Goal: Task Accomplishment & Management: Manage account settings

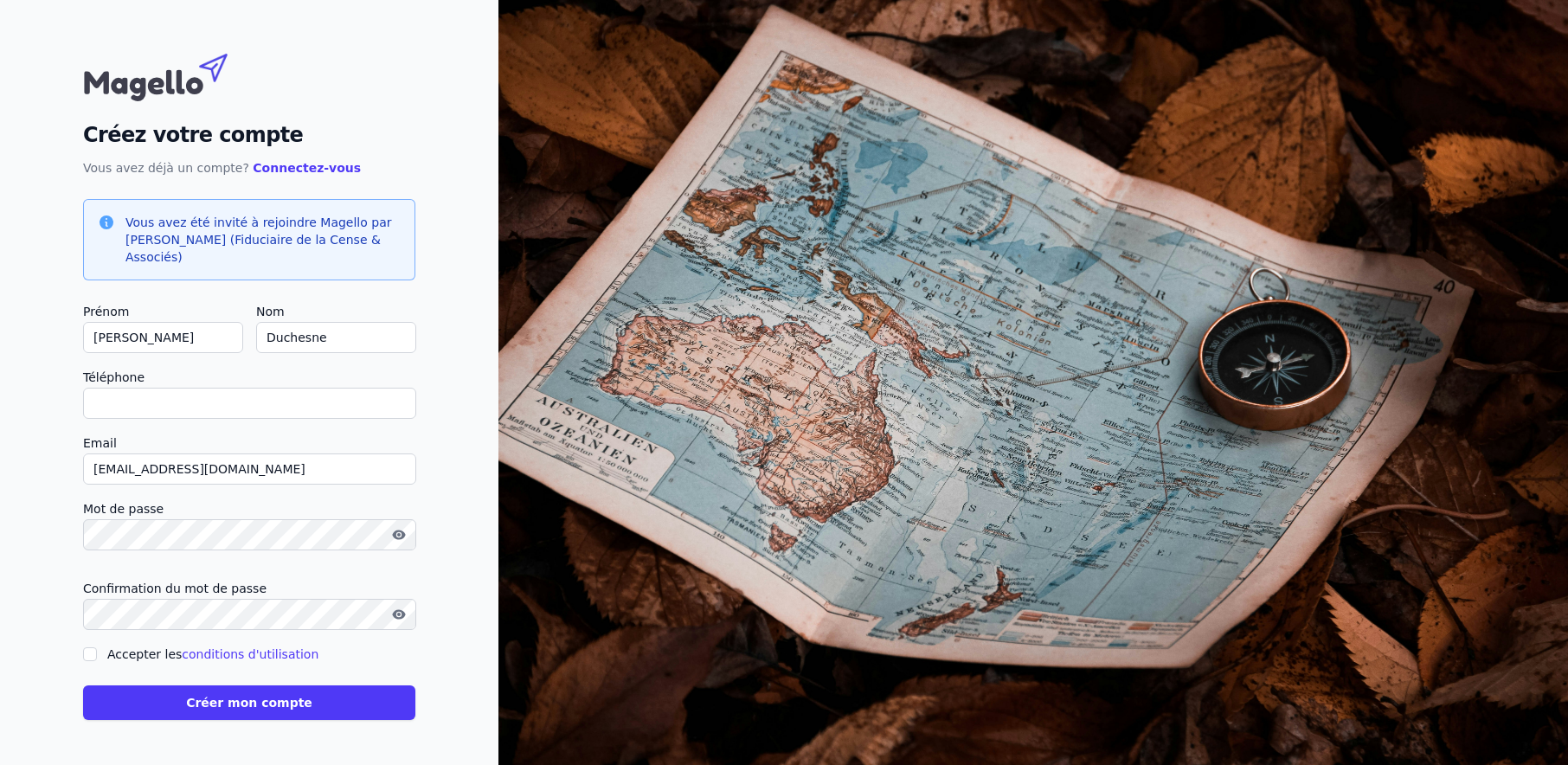
click at [92, 653] on input "Accepter les conditions d'utilisation" at bounding box center [90, 654] width 14 height 14
checkbox input "true"
click at [169, 411] on input "Téléphone" at bounding box center [249, 403] width 333 height 31
type input "[PHONE_NUMBER]"
click at [305, 707] on button "Créer mon compte" at bounding box center [248, 702] width 332 height 35
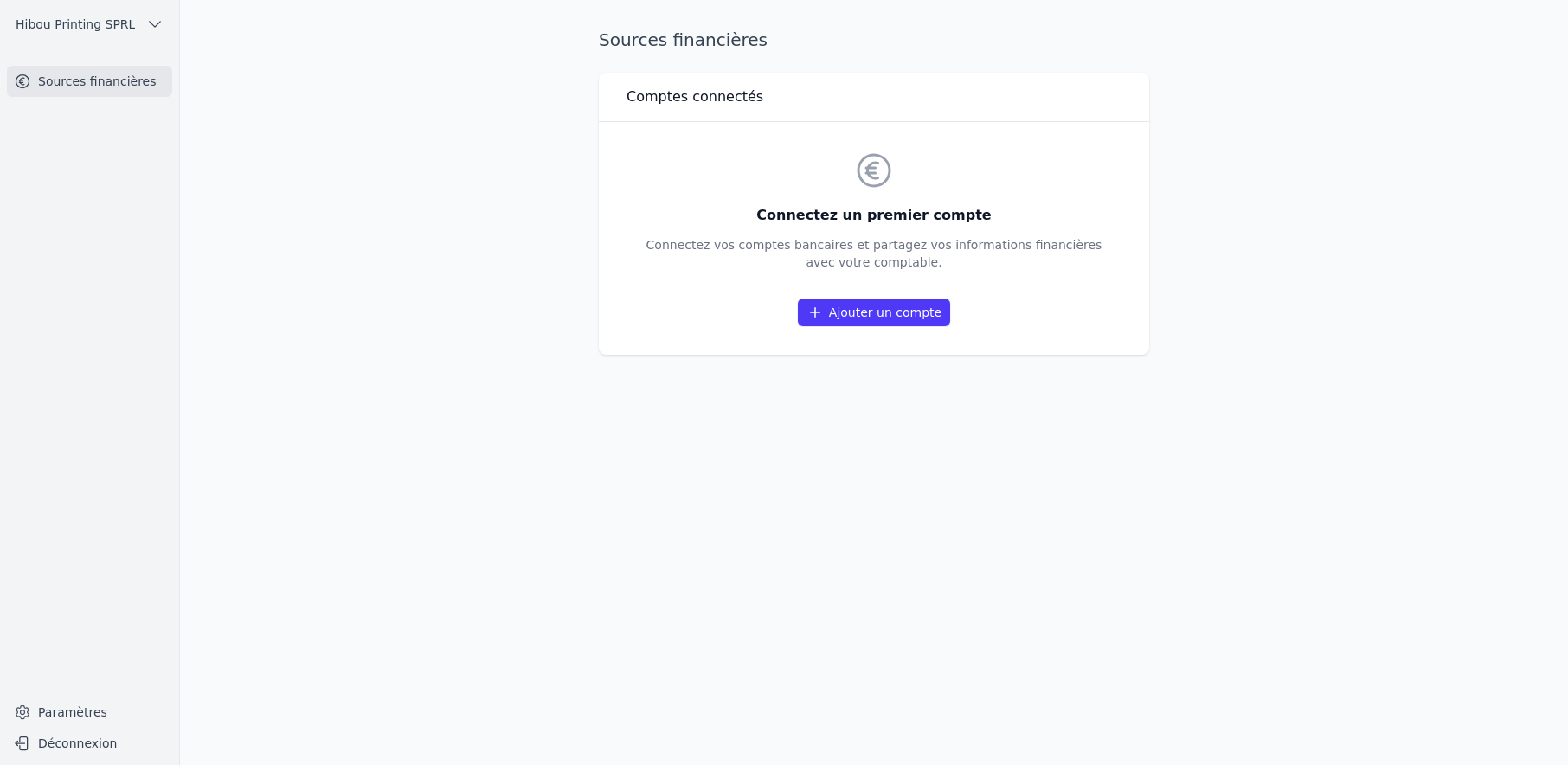
click at [876, 310] on link "Ajouter un compte" at bounding box center [874, 313] width 153 height 28
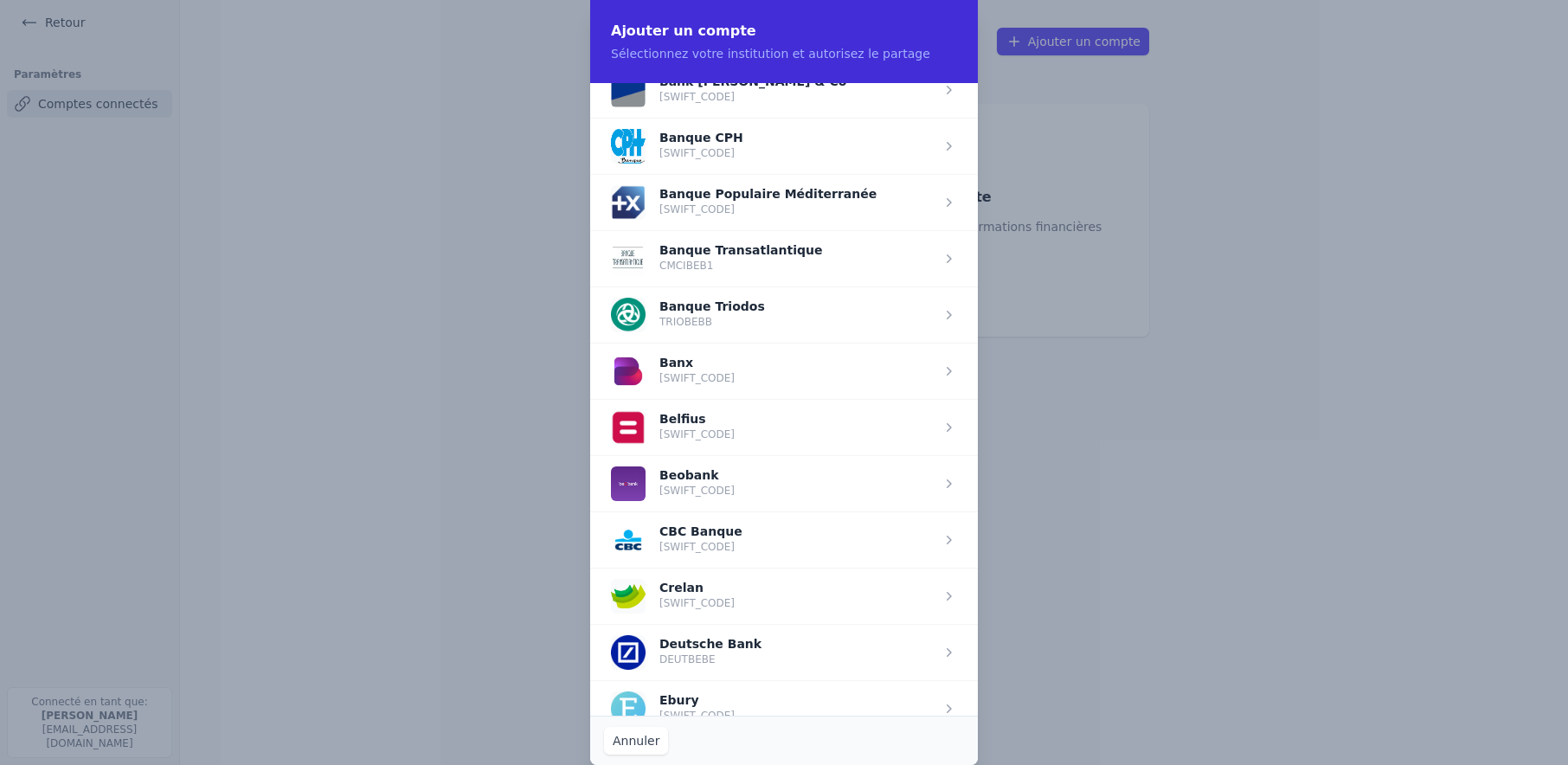
scroll to position [375, 0]
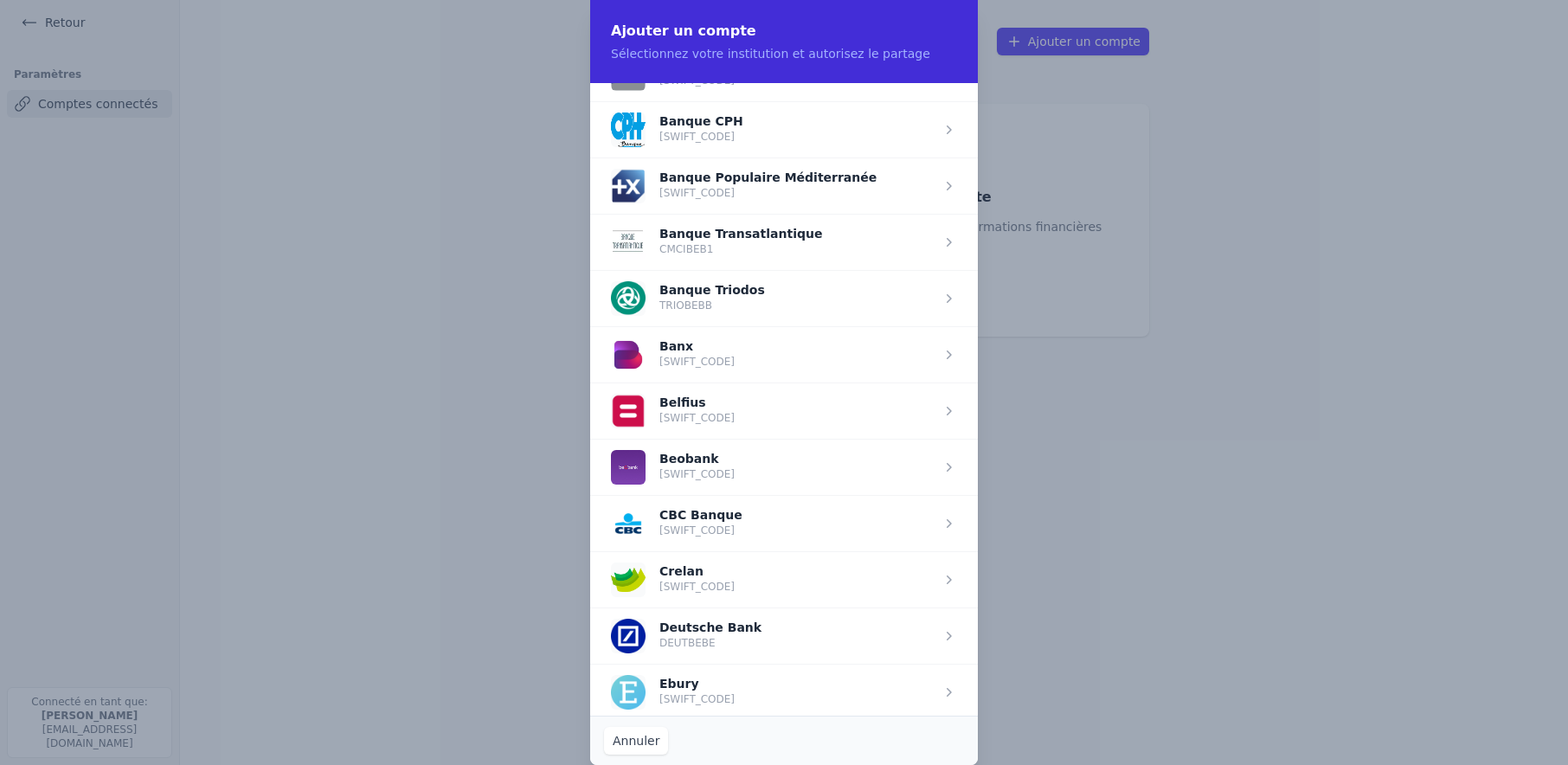
click at [697, 413] on span "button" at bounding box center [784, 410] width 388 height 57
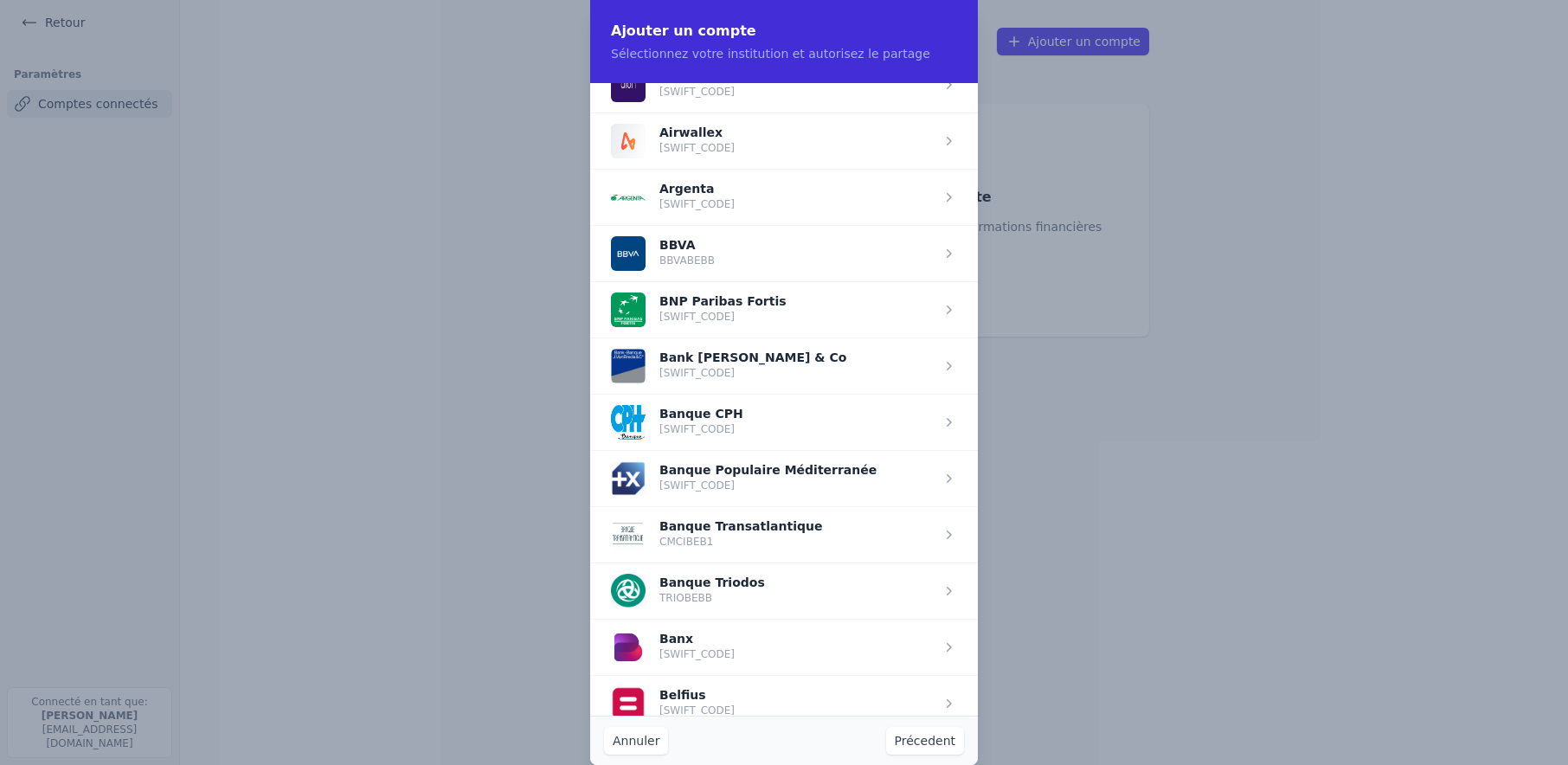
scroll to position [0, 0]
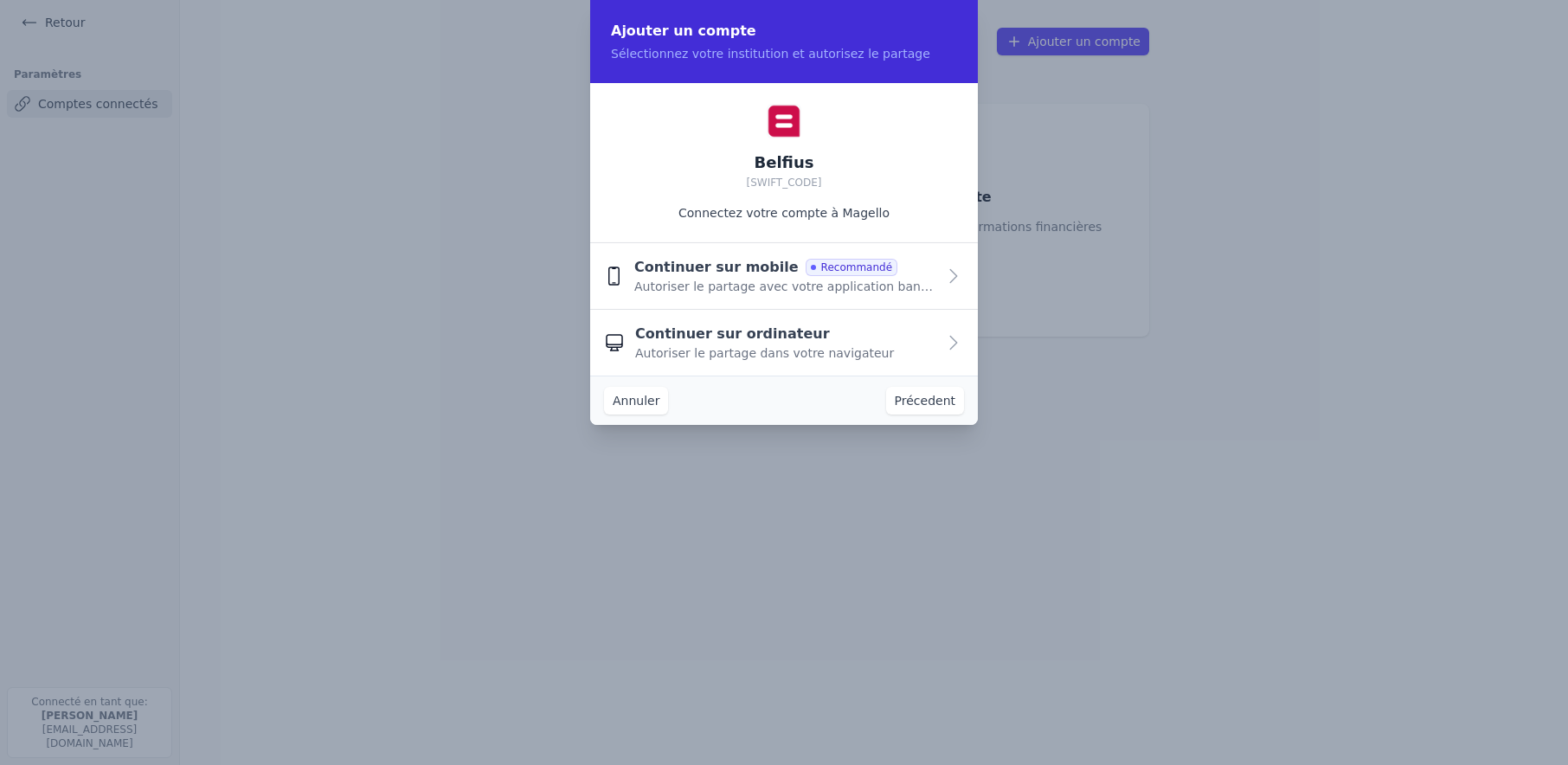
click at [816, 267] on span "Recommandé" at bounding box center [852, 267] width 92 height 17
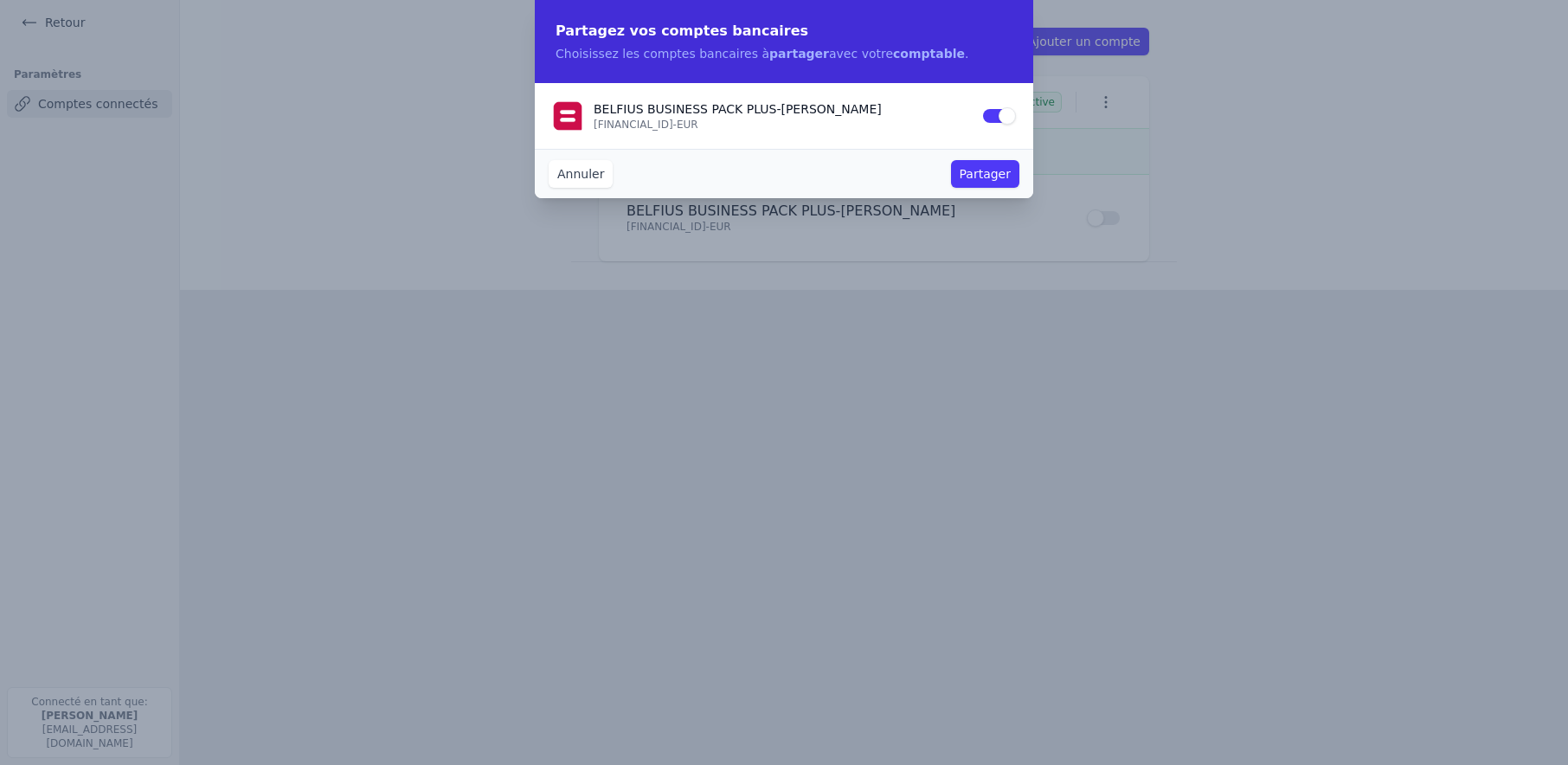
click at [983, 169] on button "Partager" at bounding box center [985, 174] width 68 height 28
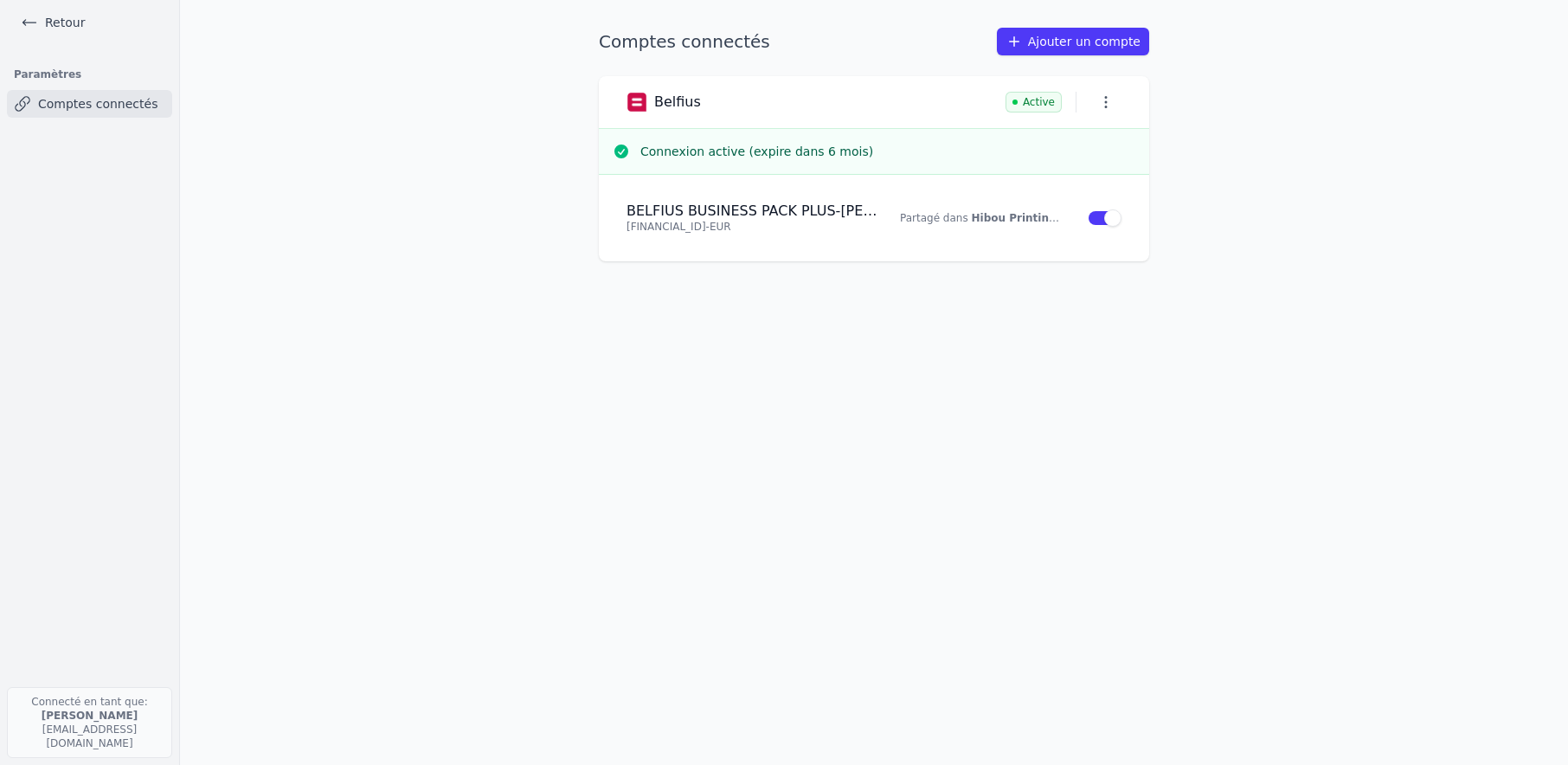
click at [1065, 42] on link "Ajouter un compte" at bounding box center [1073, 42] width 153 height 28
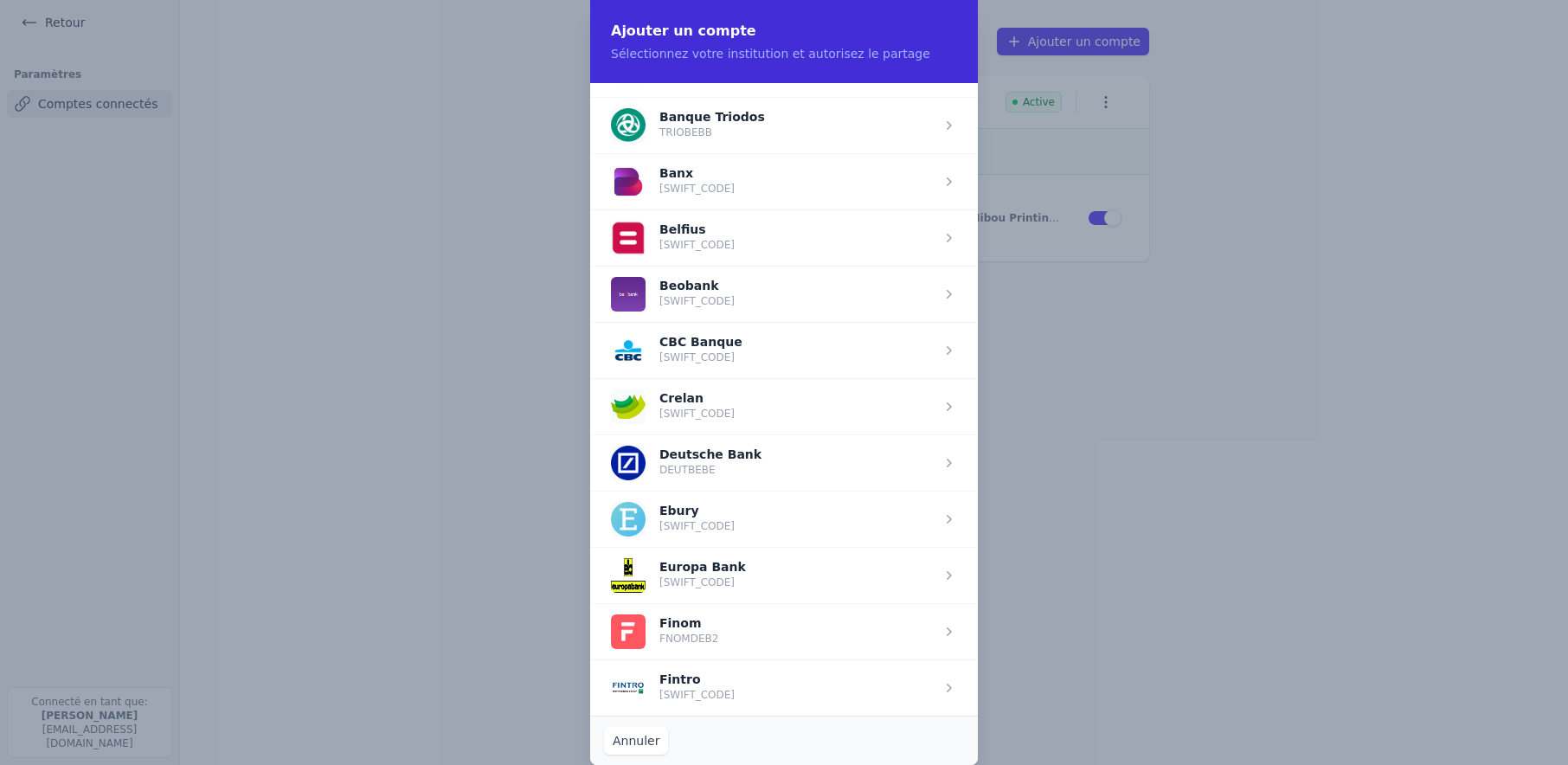
scroll to position [542, 0]
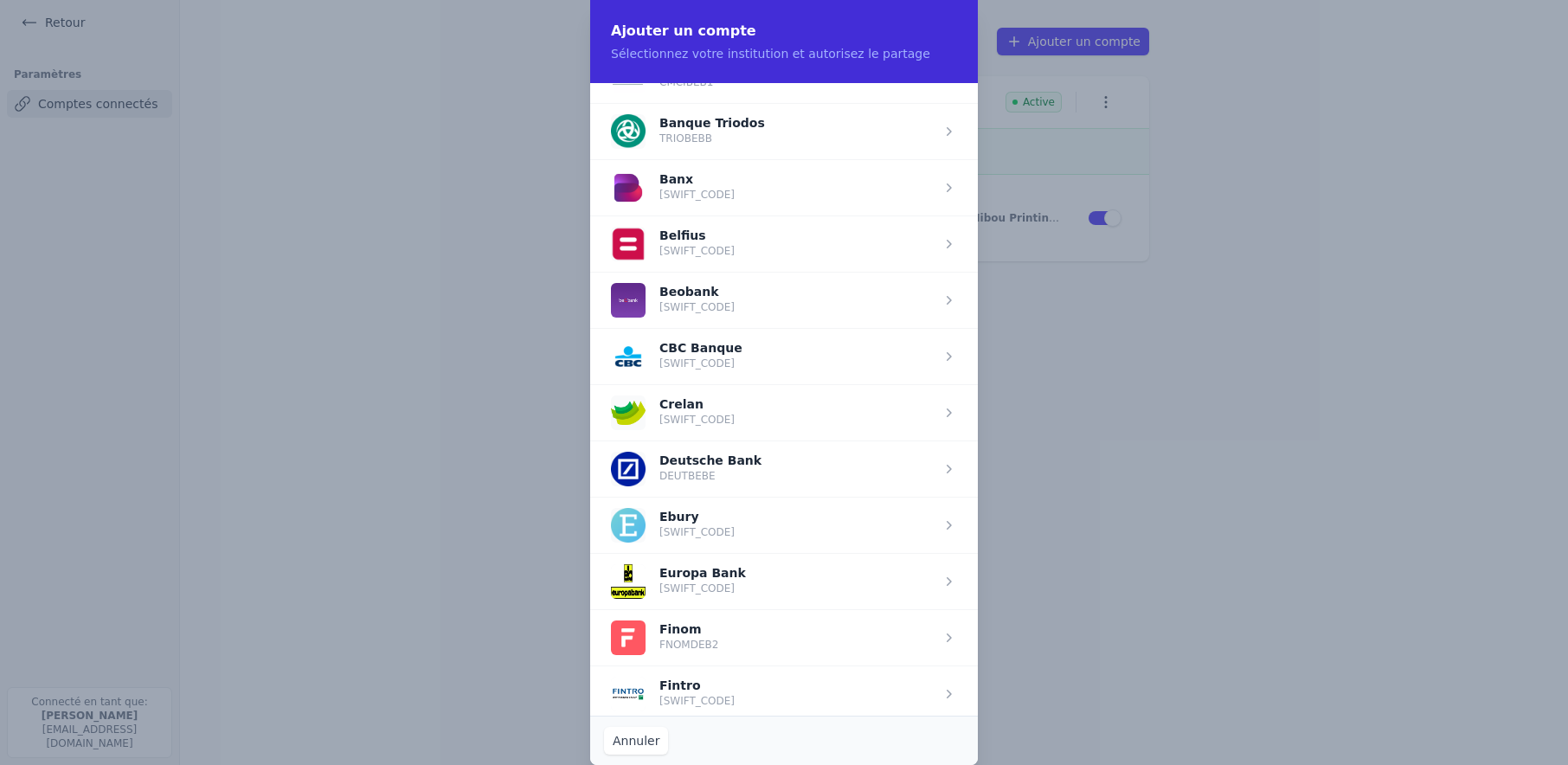
click at [716, 240] on span "button" at bounding box center [784, 243] width 388 height 57
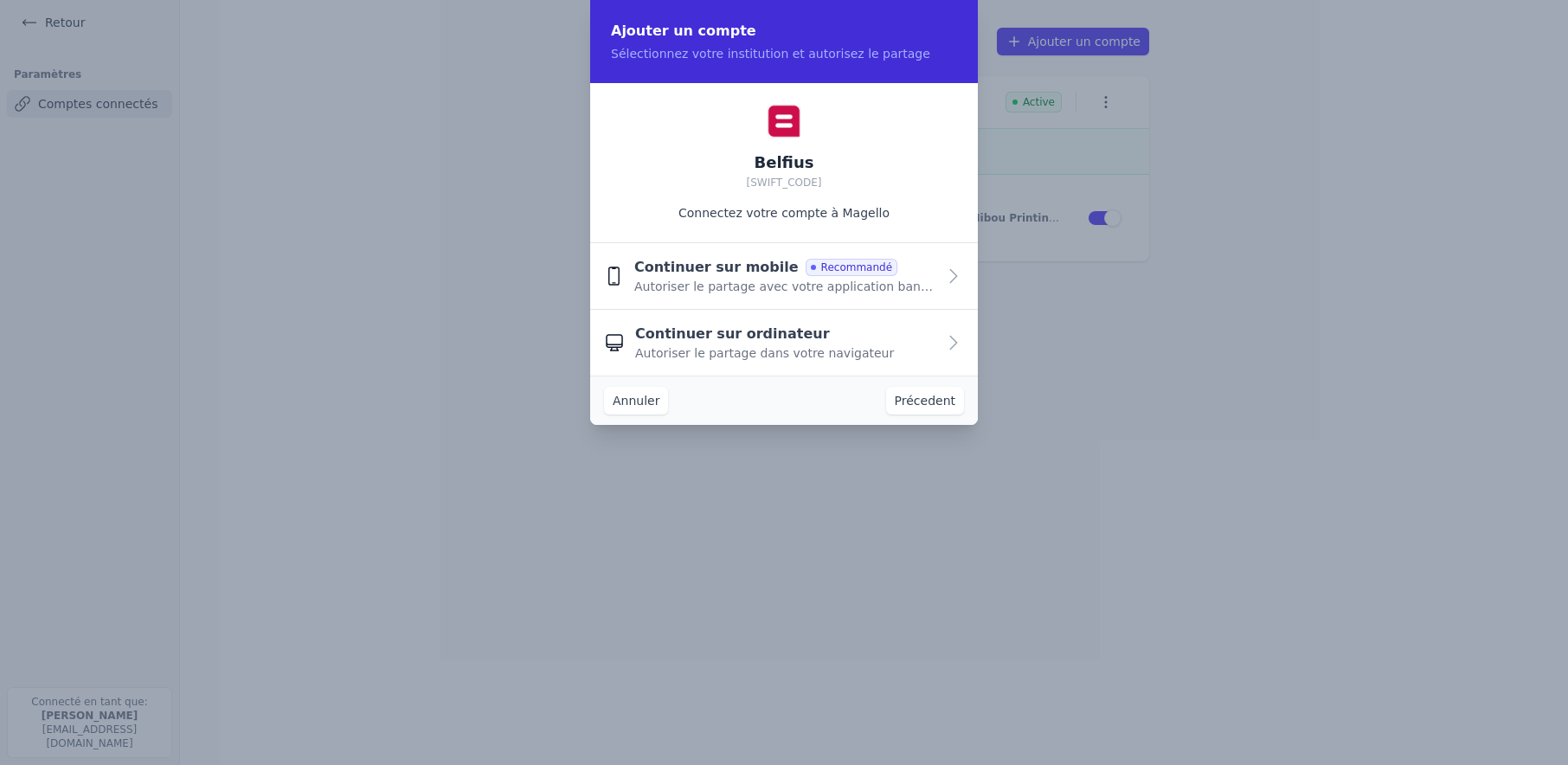
click at [813, 267] on span "Recommandé" at bounding box center [852, 267] width 92 height 17
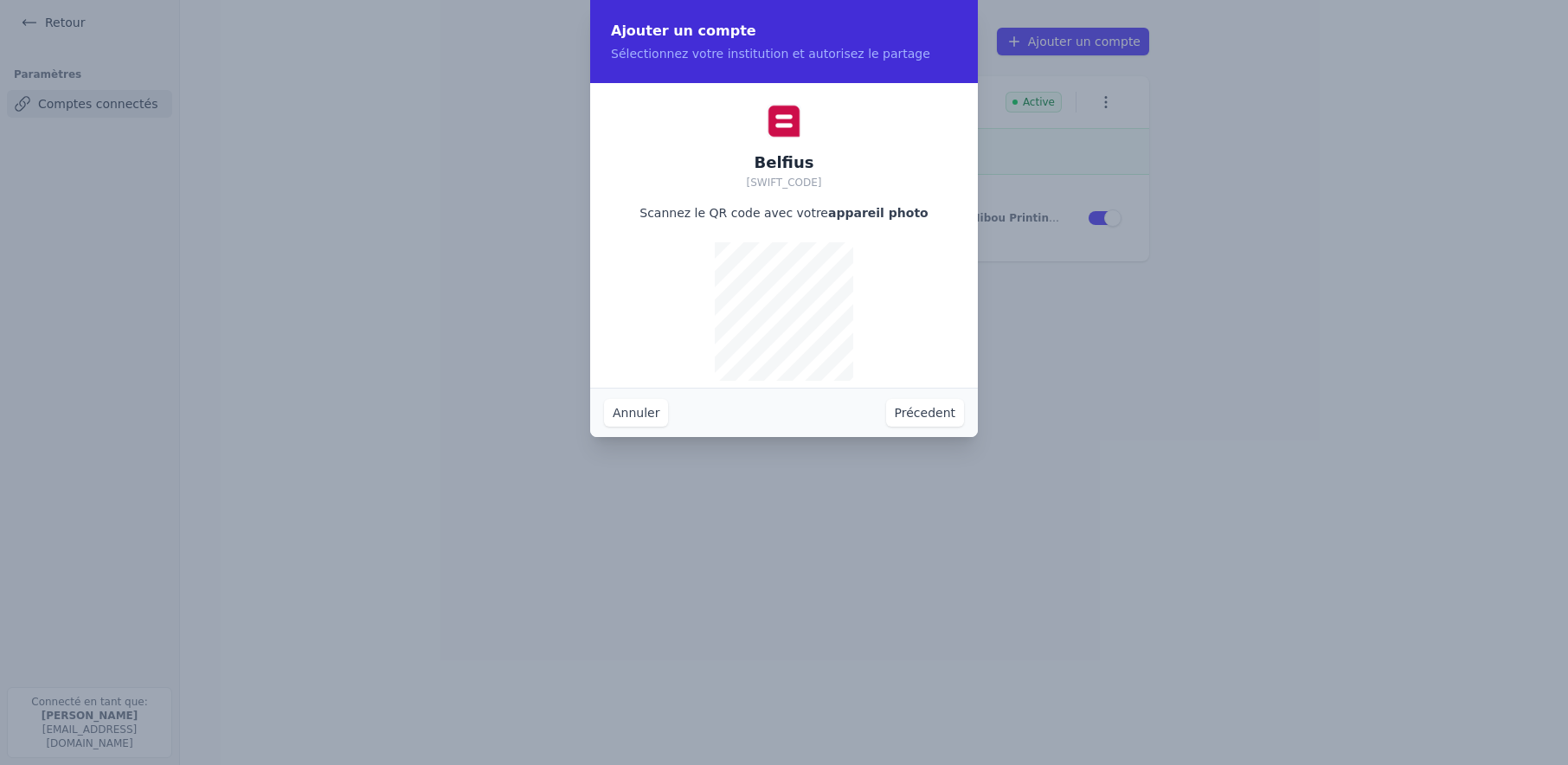
click at [625, 416] on button "Annuler" at bounding box center [635, 413] width 64 height 28
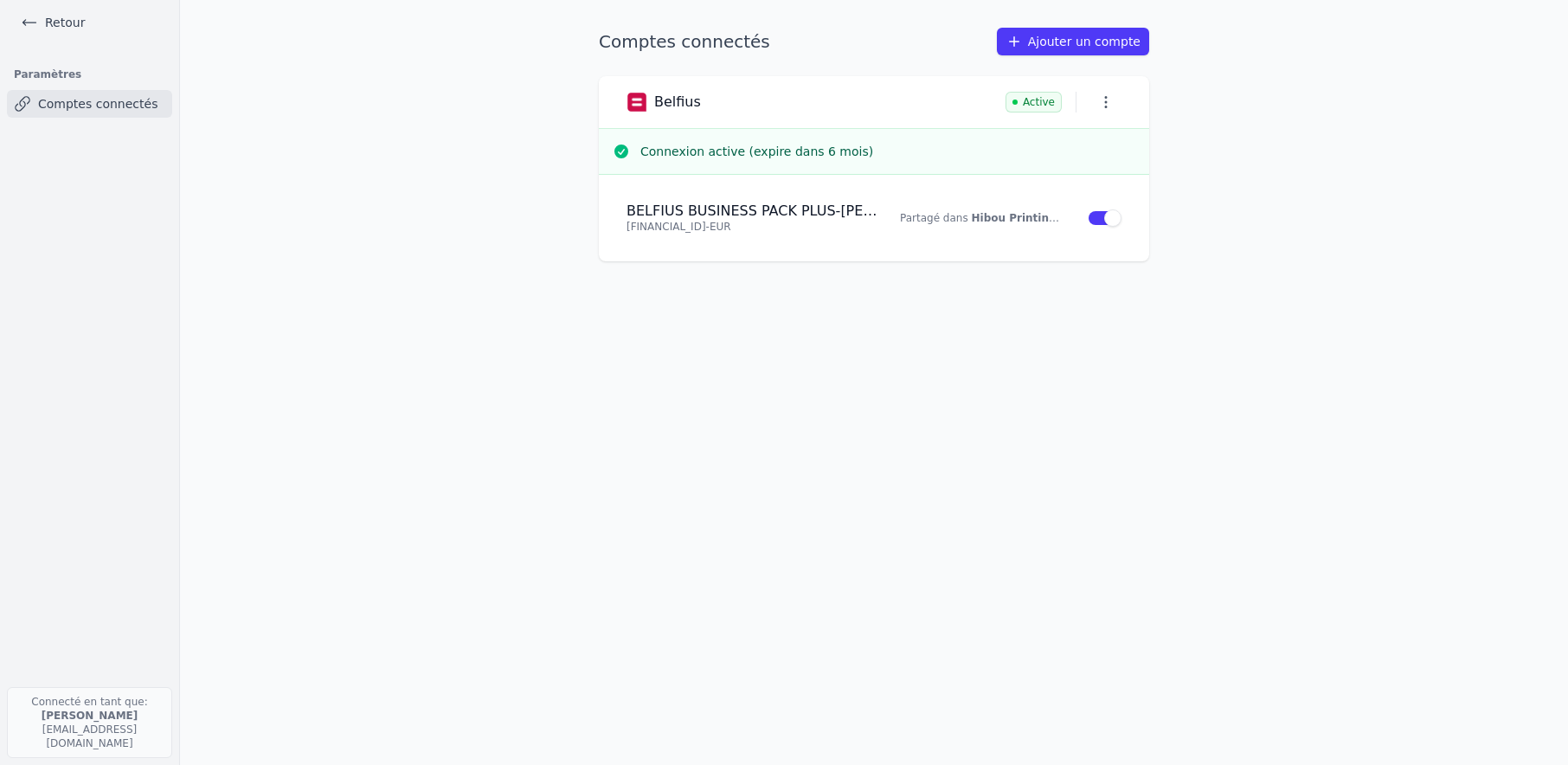
click at [726, 467] on div "Comptes connectés Ajouter un compte Belfius Active Connexion active (expire dan…" at bounding box center [873, 382] width 606 height 709
click at [1297, 244] on main "Comptes connectés Ajouter un compte Belfius Active Connexion active (expire dan…" at bounding box center [784, 382] width 1568 height 765
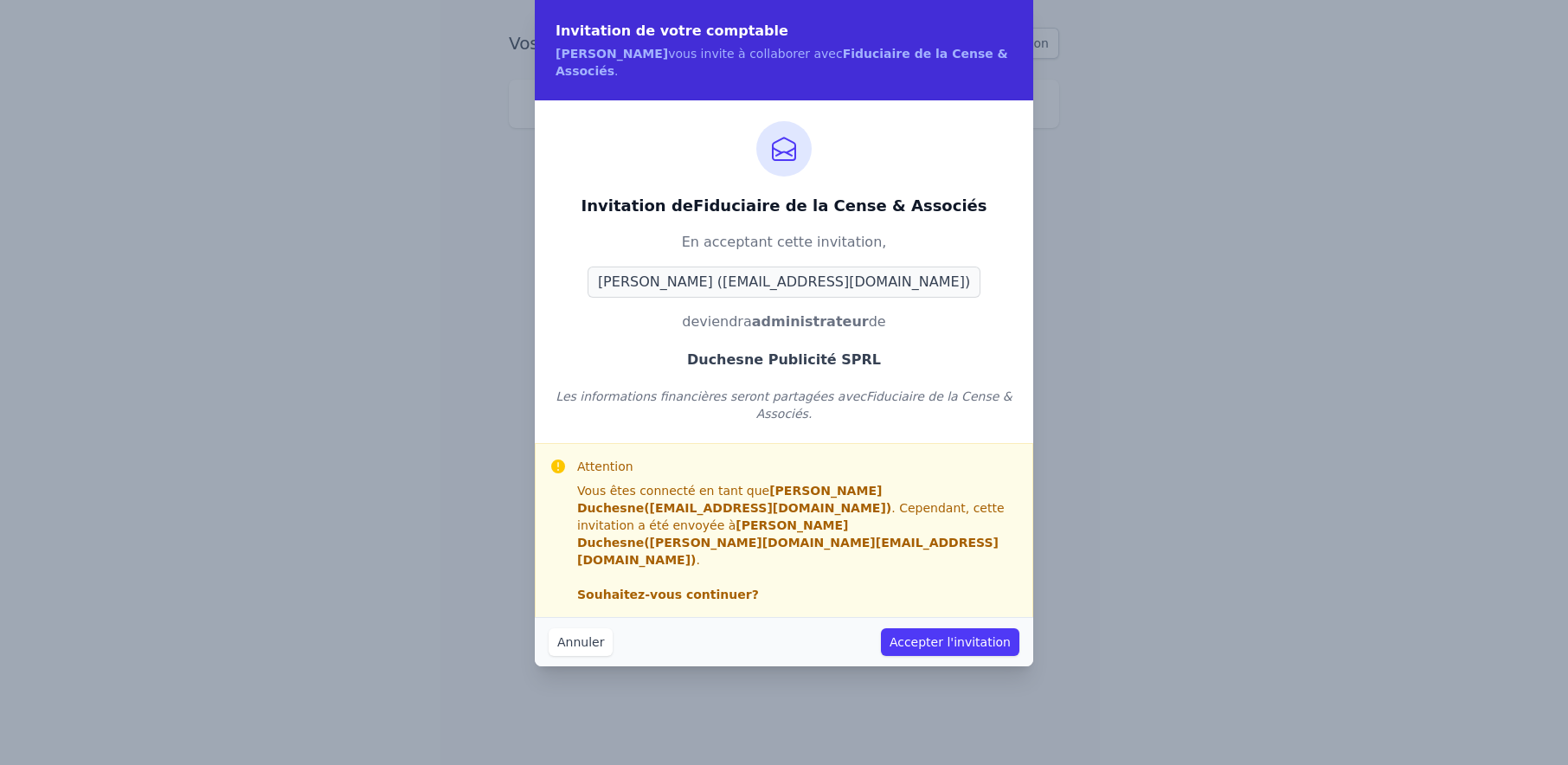
click at [940, 628] on button "Accepter l'invitation" at bounding box center [950, 642] width 139 height 28
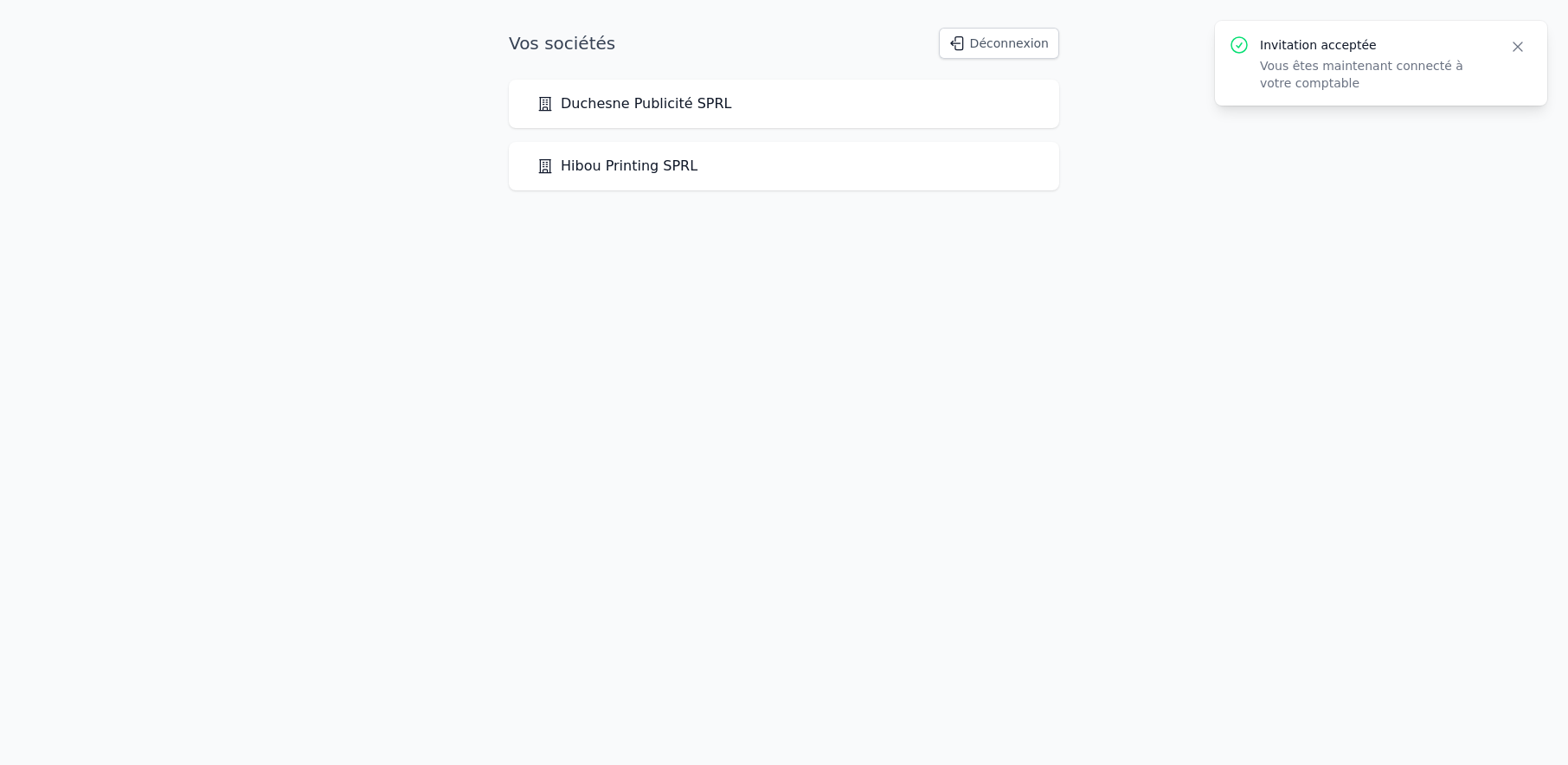
click at [639, 109] on link "Duchesne Publicité SPRL" at bounding box center [634, 104] width 194 height 21
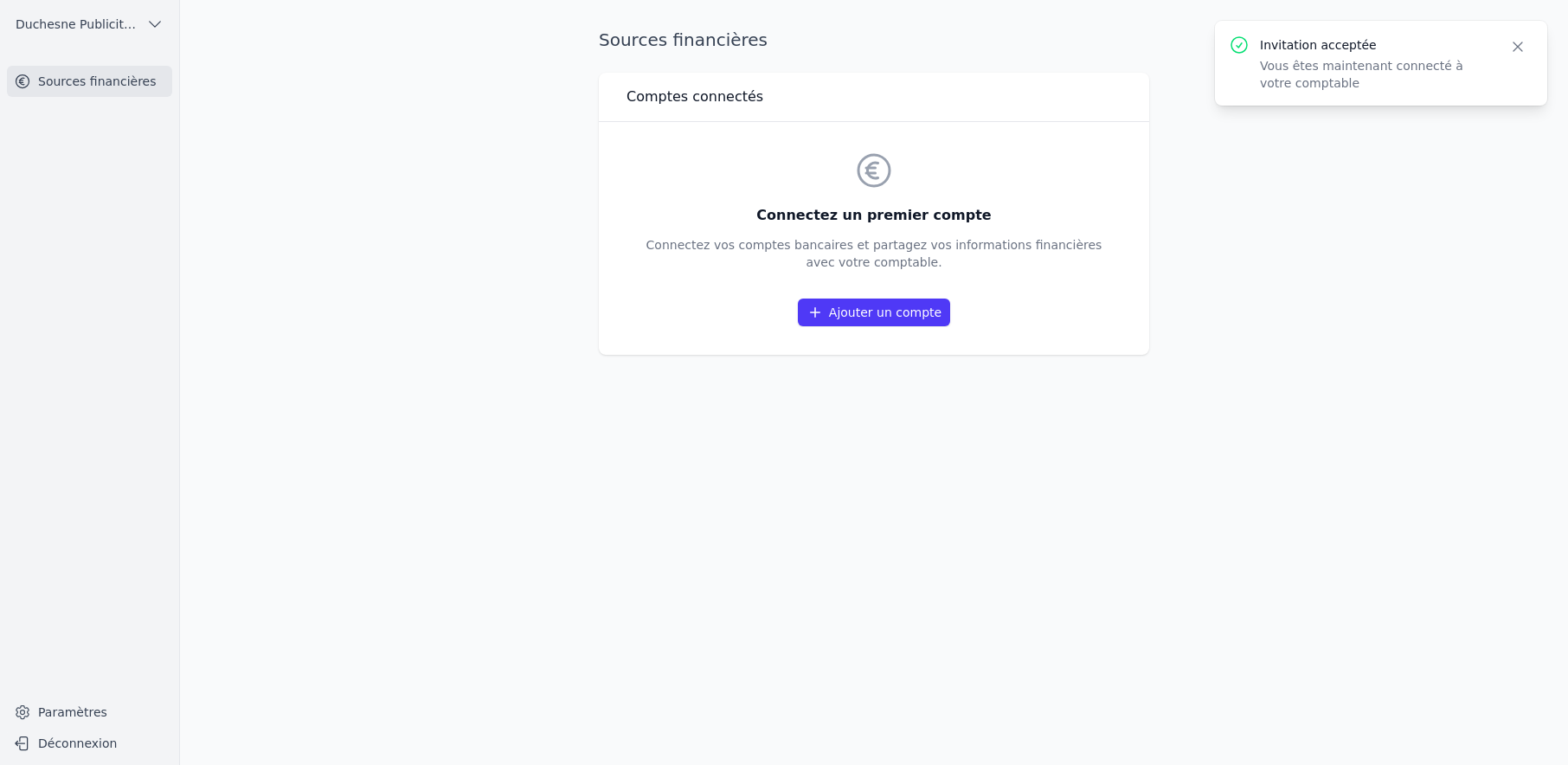
click at [878, 313] on link "Ajouter un compte" at bounding box center [874, 313] width 153 height 28
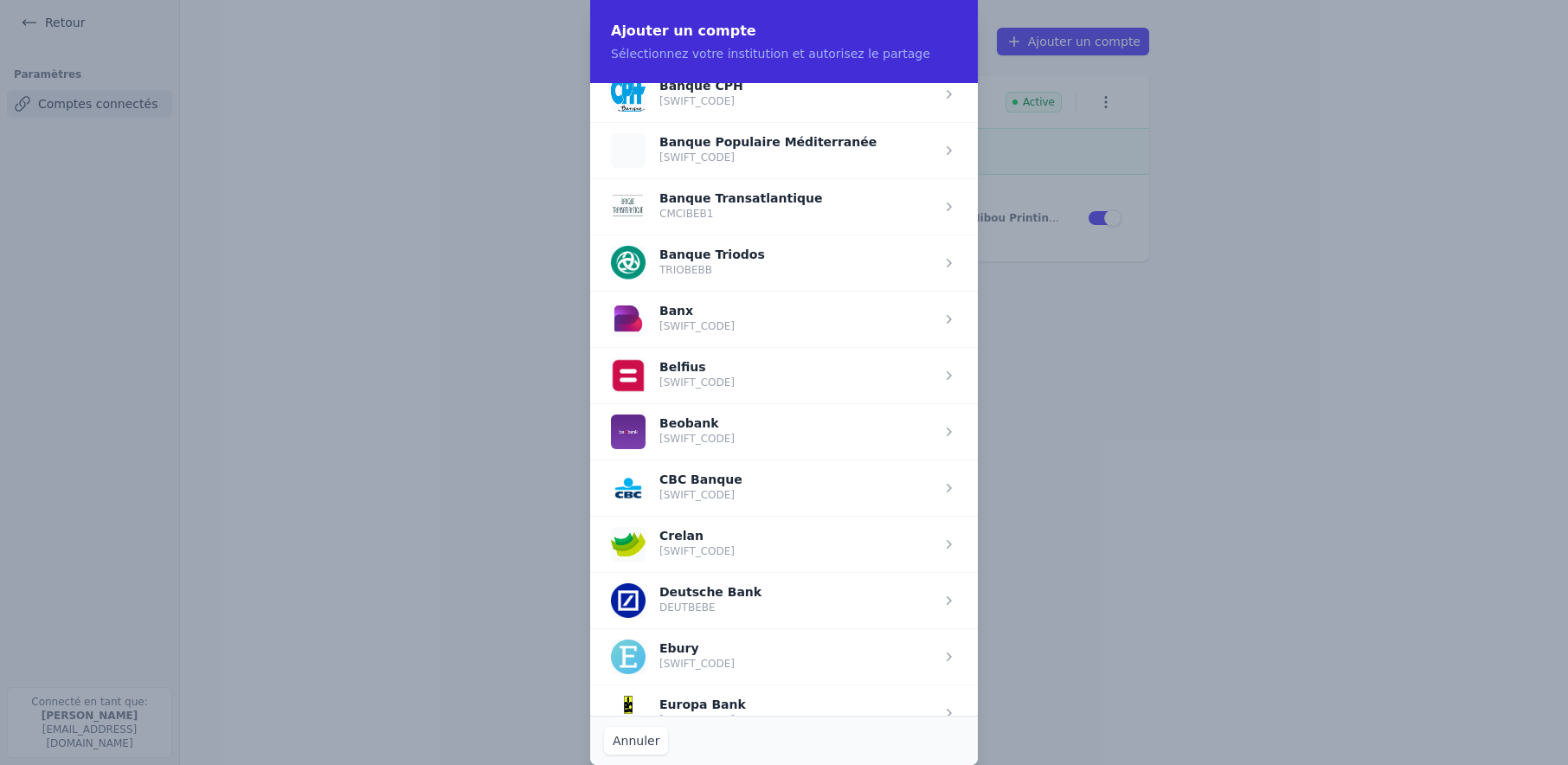
scroll to position [414, 0]
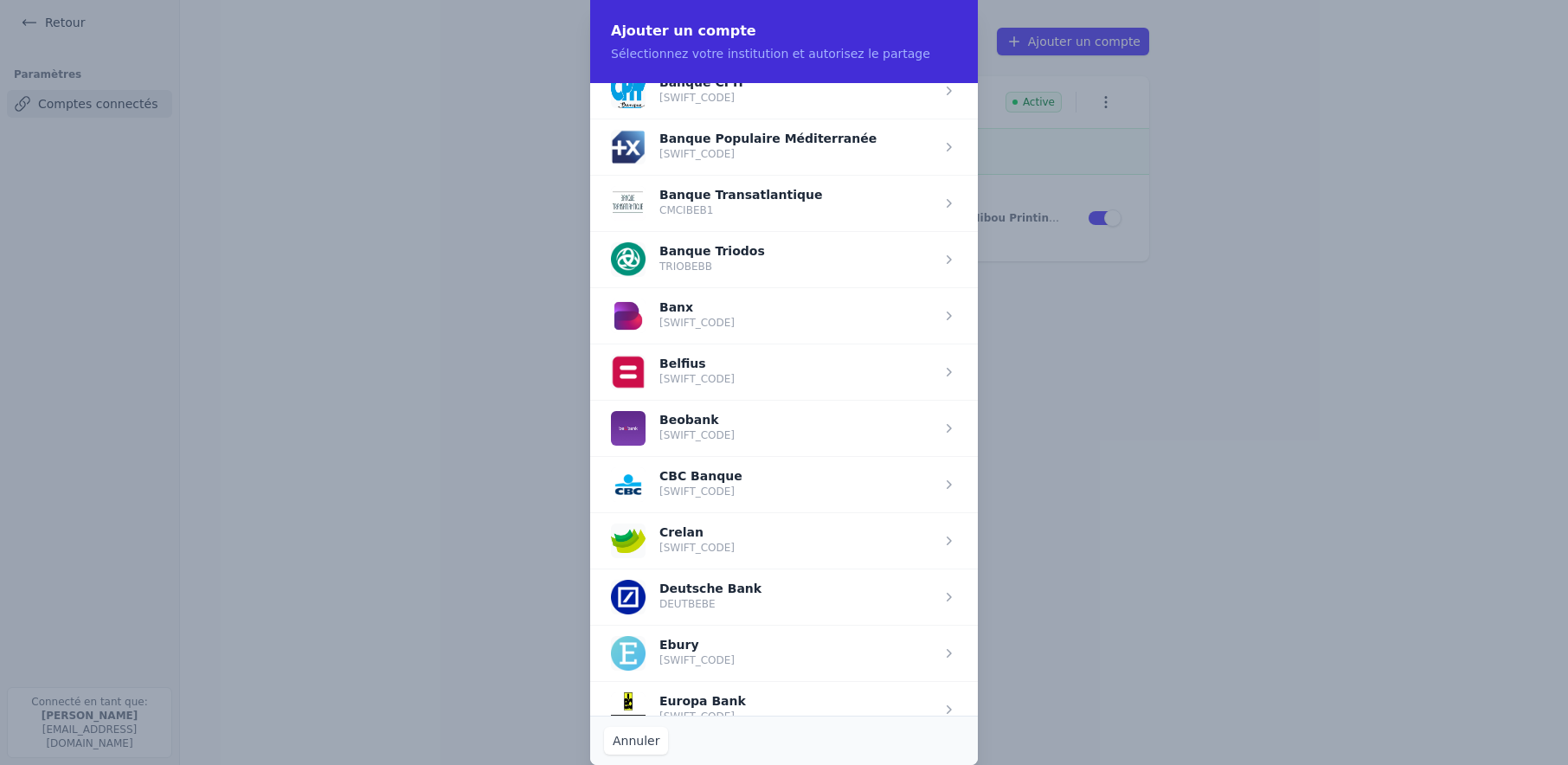
click at [729, 388] on span "button" at bounding box center [784, 371] width 388 height 57
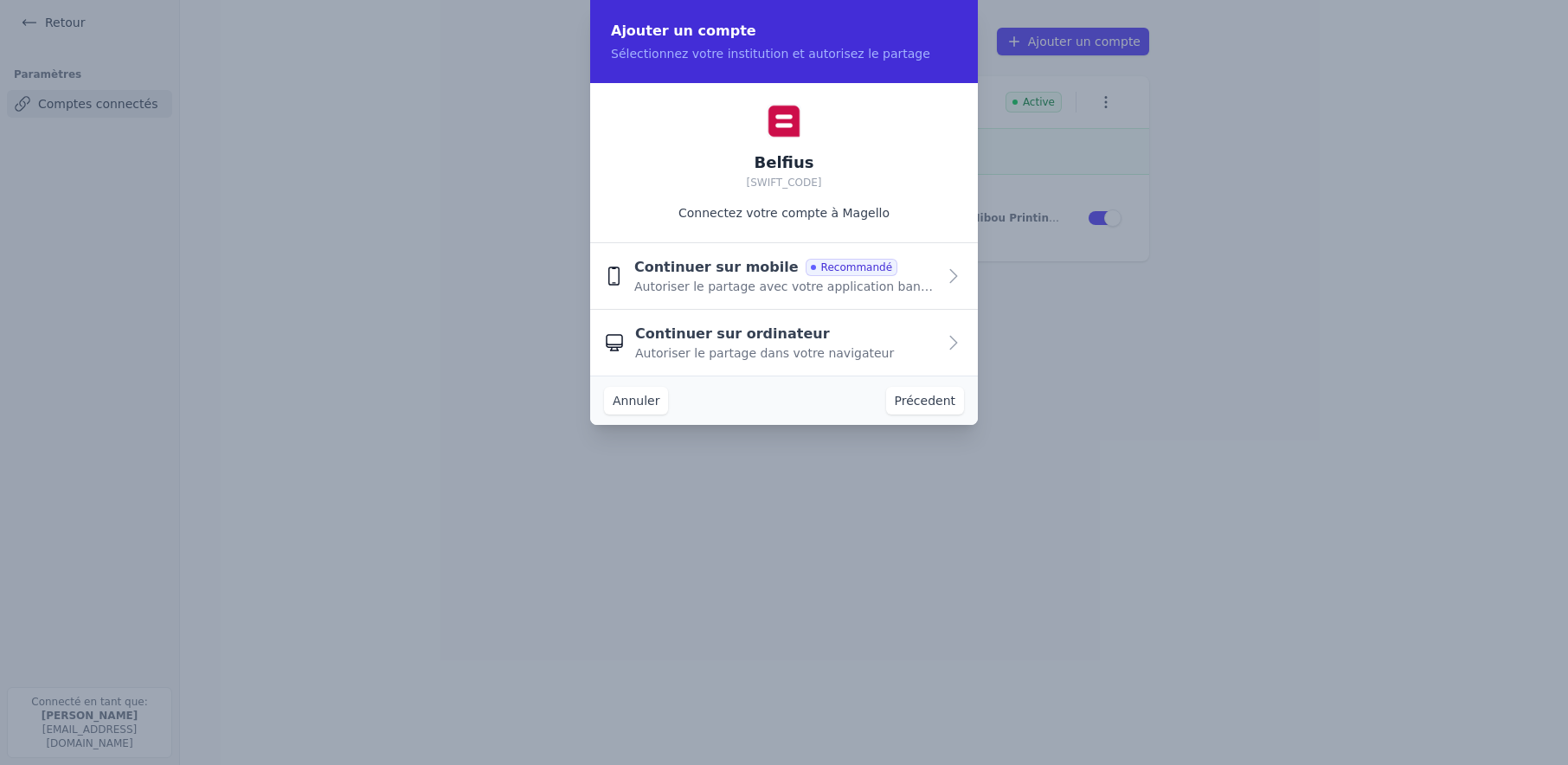
click at [730, 269] on span "Continuer sur mobile" at bounding box center [716, 267] width 165 height 21
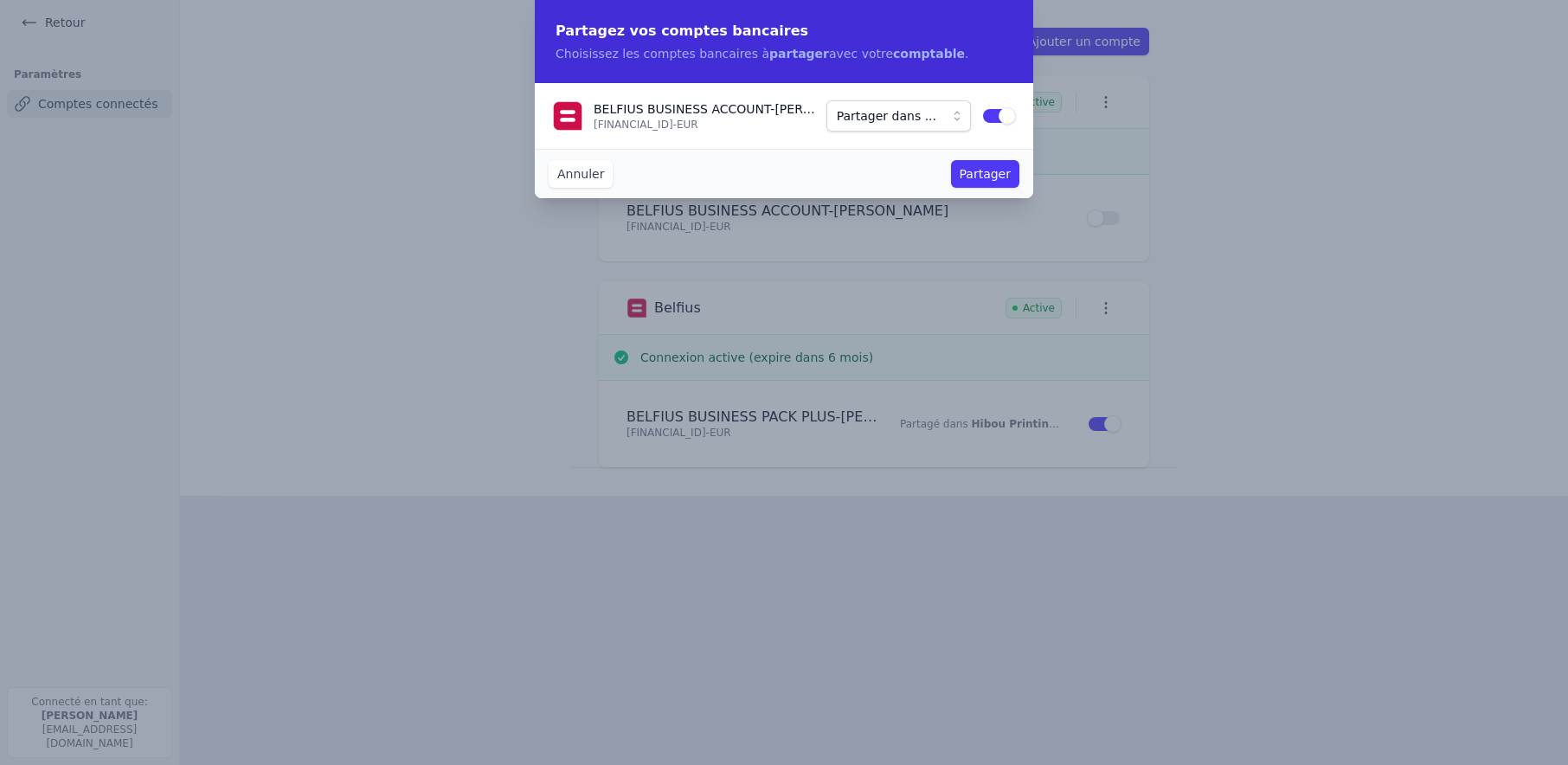
click at [924, 119] on span "Partager dans ..." at bounding box center [886, 116] width 99 height 21
click at [900, 146] on span "Duchesne Publicité SPRL" at bounding box center [895, 147] width 95 height 17
click at [994, 176] on button "Partager" at bounding box center [985, 174] width 68 height 28
